Goal: Check status: Check status

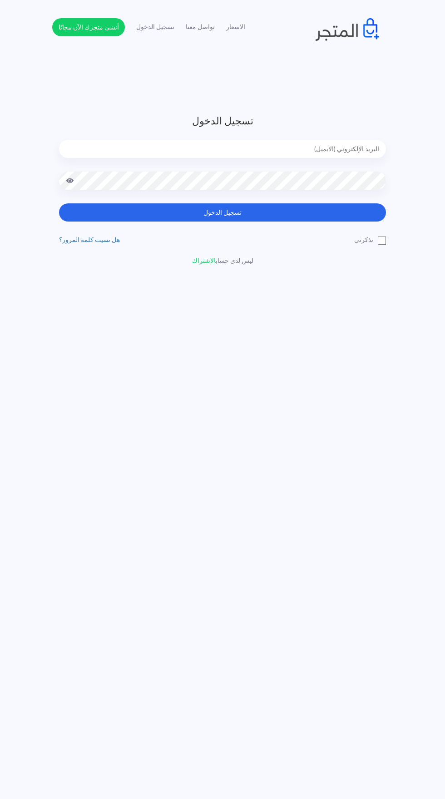
click at [339, 148] on input "email" at bounding box center [222, 149] width 327 height 18
type input "[EMAIL_ADDRESS][DOMAIN_NAME]"
click at [59, 203] on button "تسجيل الدخول" at bounding box center [222, 212] width 327 height 18
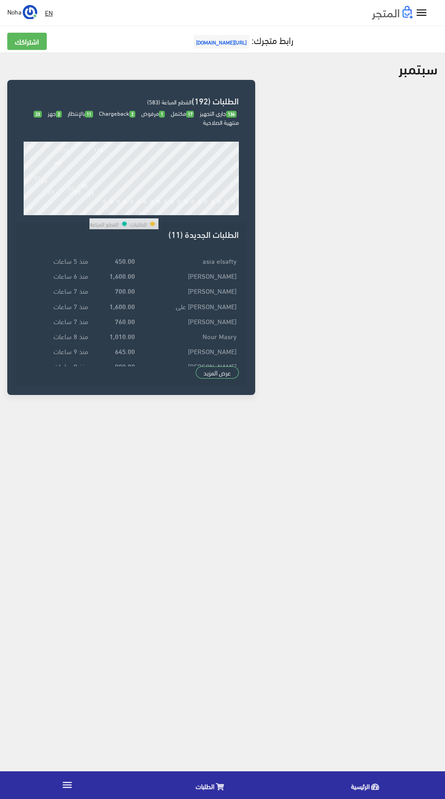
click at [218, 780] on link "الطلبات" at bounding box center [211, 784] width 155 height 23
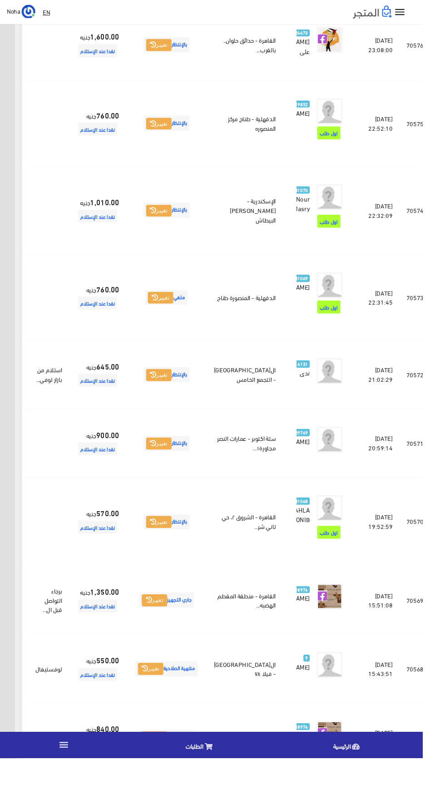
scroll to position [477, -24]
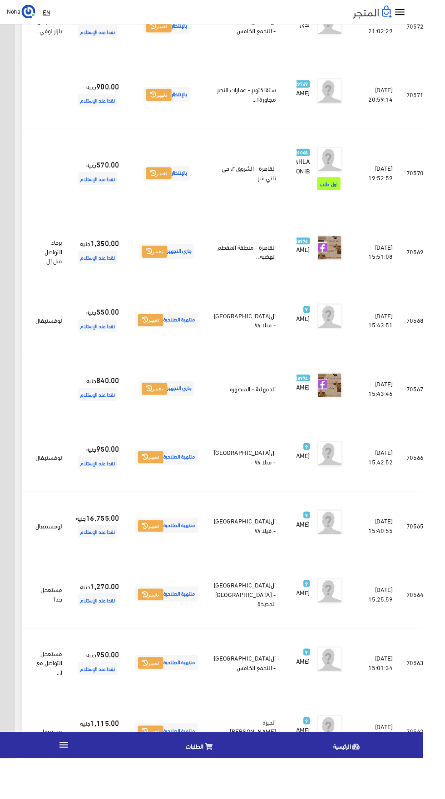
click at [15, 341] on icon at bounding box center [11, 337] width 8 height 7
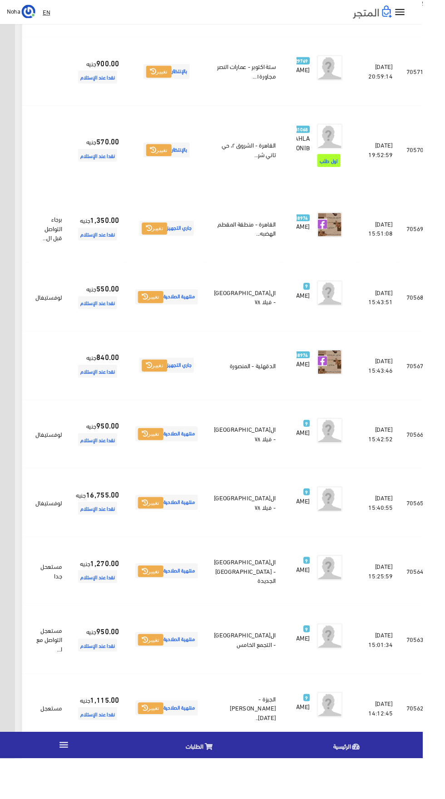
scroll to position [916, -24]
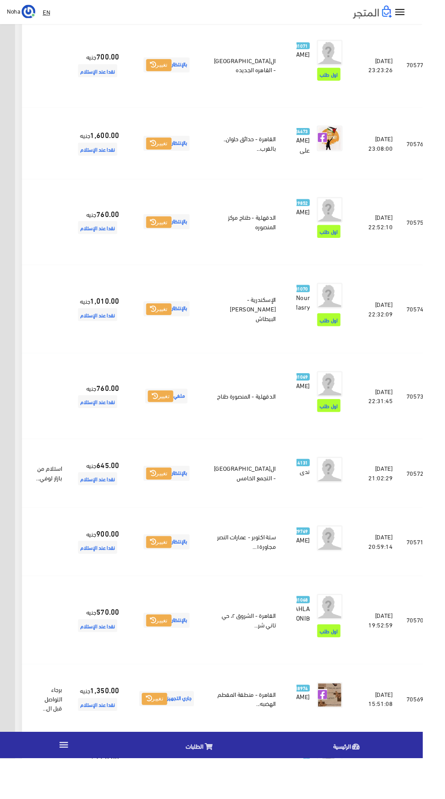
scroll to position [370, -24]
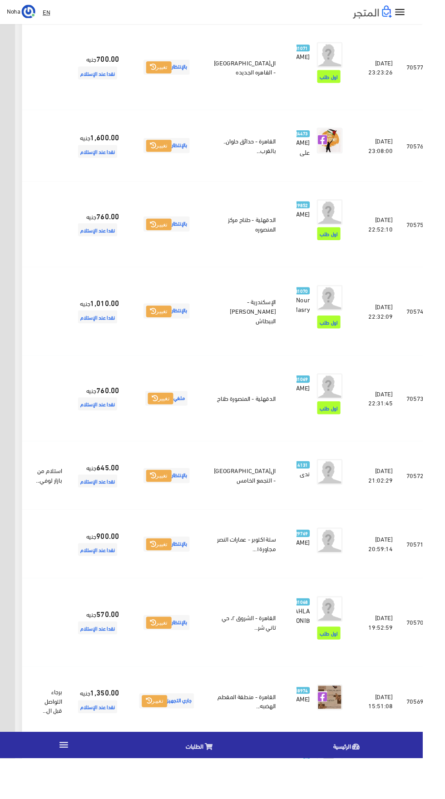
click at [15, 505] on icon at bounding box center [11, 500] width 8 height 7
